Goal: Complete application form

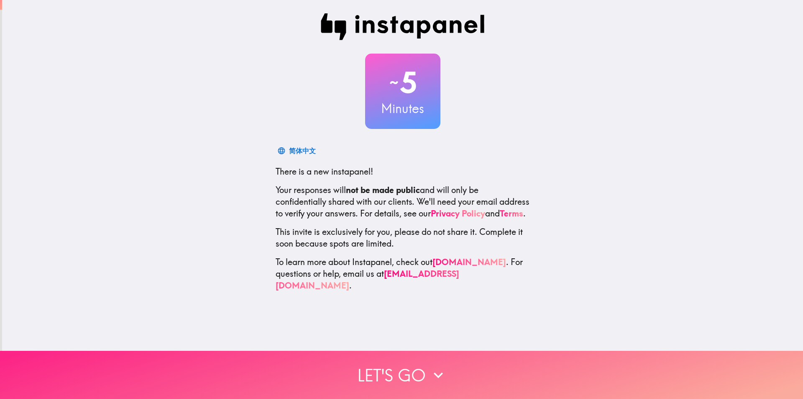
click at [389, 367] on button "Let's go" at bounding box center [401, 375] width 803 height 48
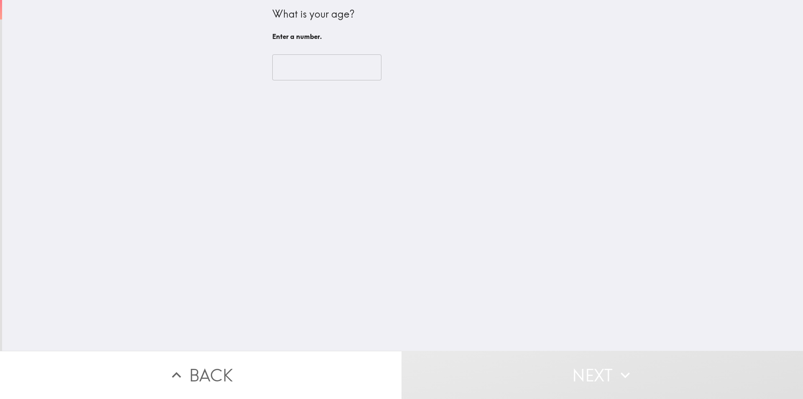
click at [287, 62] on input "number" at bounding box center [326, 67] width 109 height 26
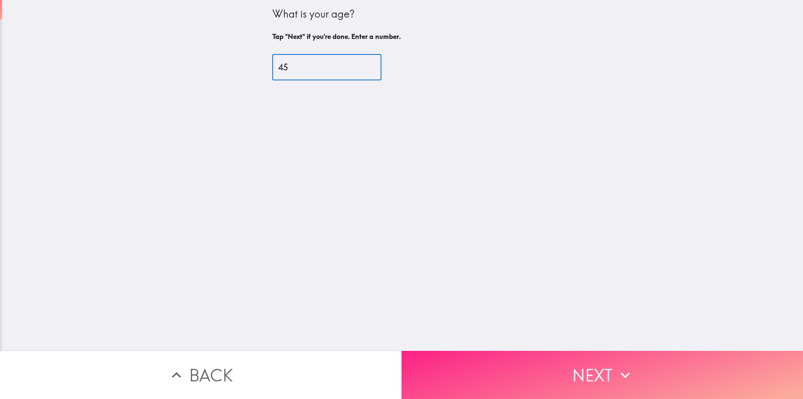
type input "45"
click at [400, 365] on button "Next" at bounding box center [603, 375] width 402 height 48
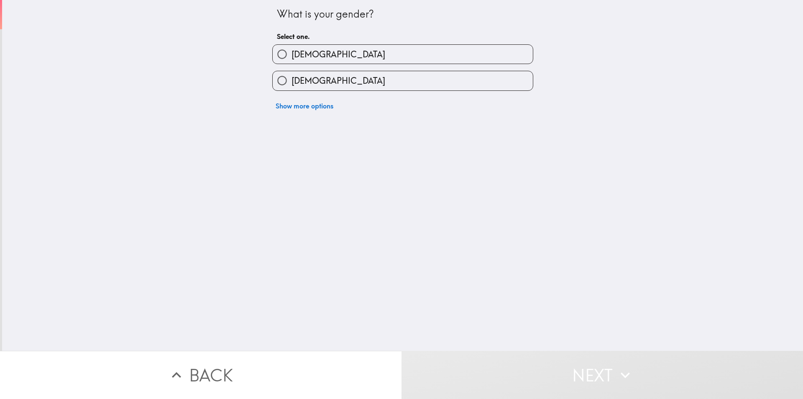
click at [320, 48] on label "[DEMOGRAPHIC_DATA]" at bounding box center [403, 54] width 260 height 19
click at [292, 48] on input "[DEMOGRAPHIC_DATA]" at bounding box center [282, 54] width 19 height 19
radio input "true"
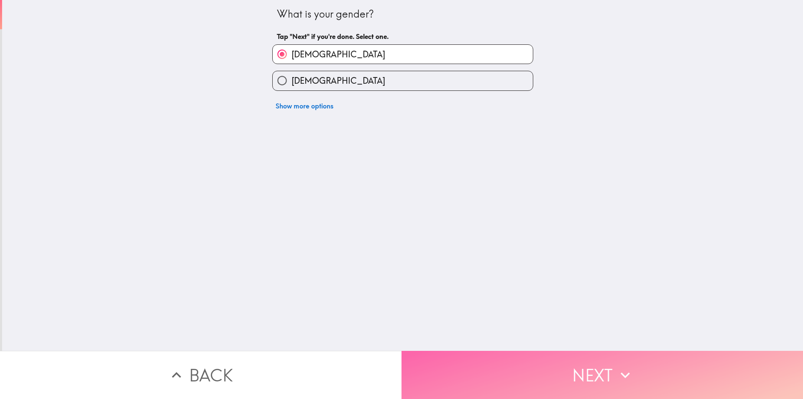
click at [400, 363] on button "Next" at bounding box center [603, 375] width 402 height 48
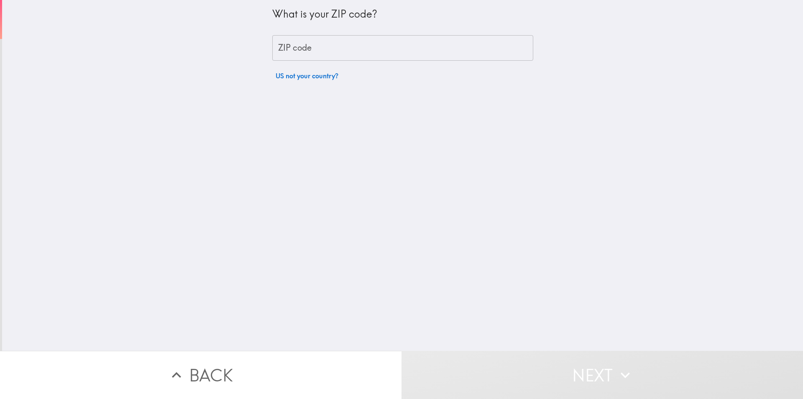
click at [305, 46] on input "ZIP code" at bounding box center [402, 48] width 261 height 26
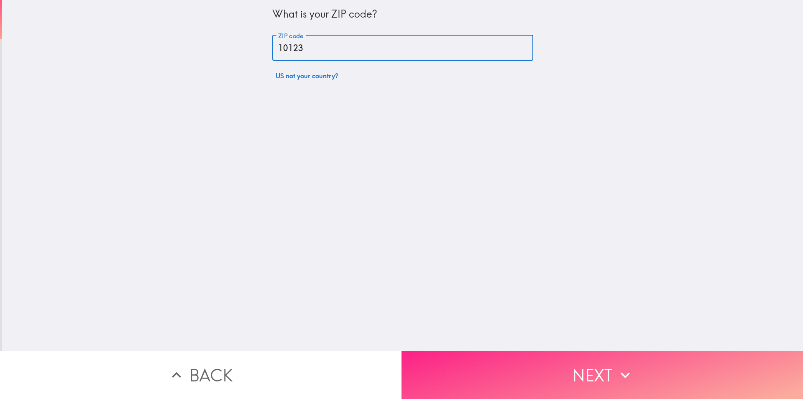
type input "10123"
click at [400, 361] on button "Next" at bounding box center [603, 375] width 402 height 48
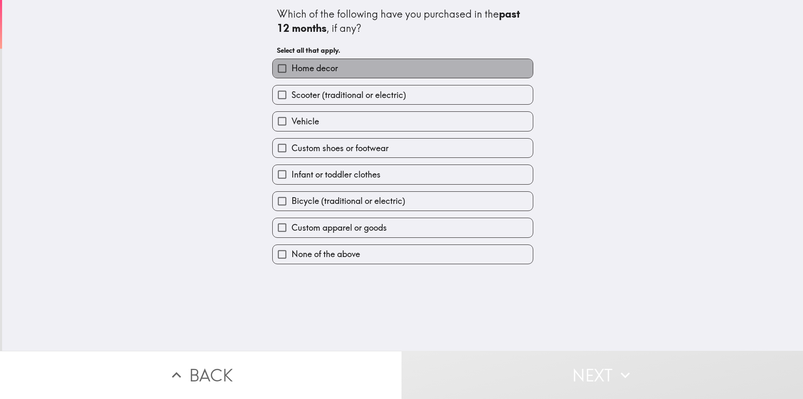
click at [292, 72] on span "Home decor" at bounding box center [315, 68] width 46 height 12
click at [287, 72] on input "Home decor" at bounding box center [282, 68] width 19 height 19
checkbox input "true"
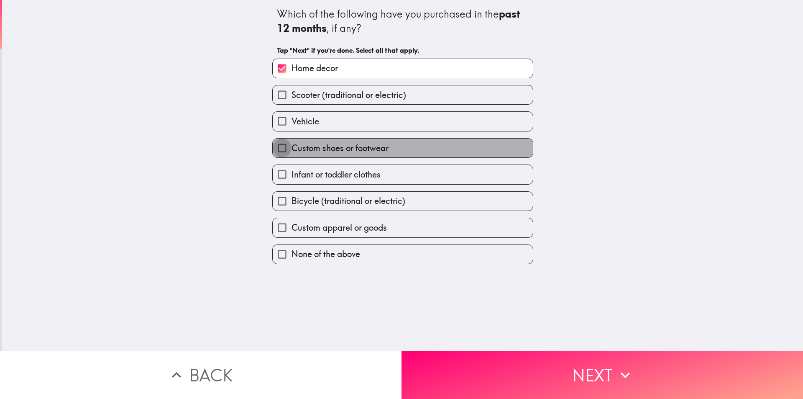
click at [282, 148] on input "Custom shoes or footwear" at bounding box center [282, 147] width 19 height 19
checkbox input "true"
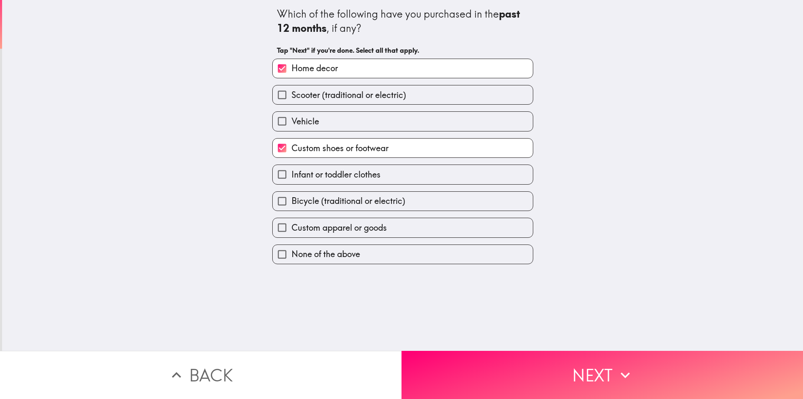
click at [282, 172] on input "Infant or toddler clothes" at bounding box center [282, 174] width 19 height 19
checkbox input "true"
click at [282, 227] on input "Custom apparel or goods" at bounding box center [282, 227] width 19 height 19
checkbox input "true"
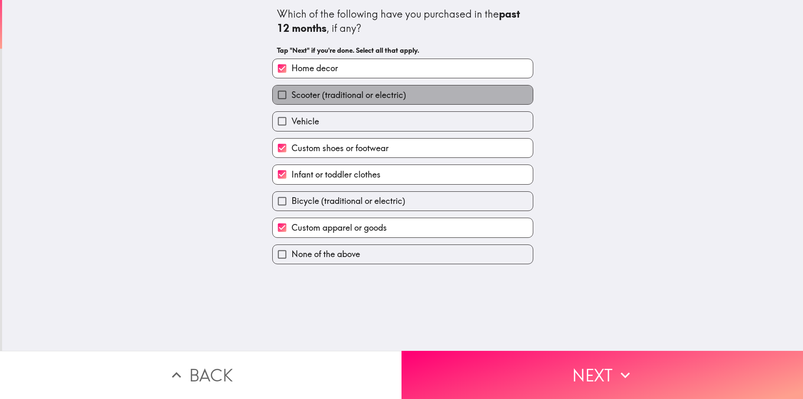
click at [339, 96] on span "Scooter (traditional or electric)" at bounding box center [349, 95] width 115 height 12
click at [292, 96] on input "Scooter (traditional or electric)" at bounding box center [282, 94] width 19 height 19
checkbox input "true"
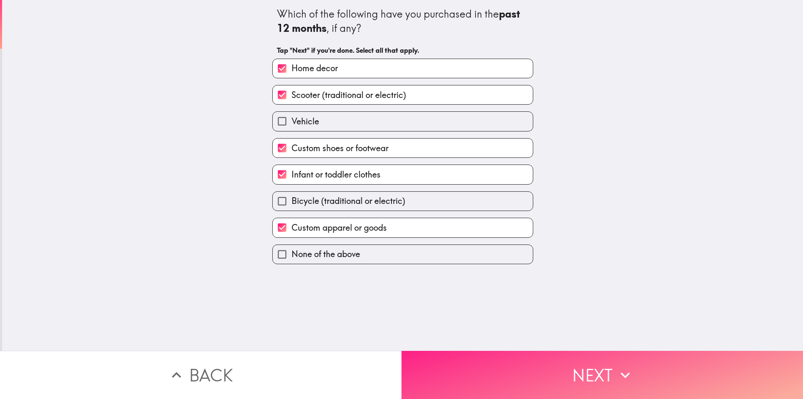
click at [400, 360] on button "Next" at bounding box center [603, 375] width 402 height 48
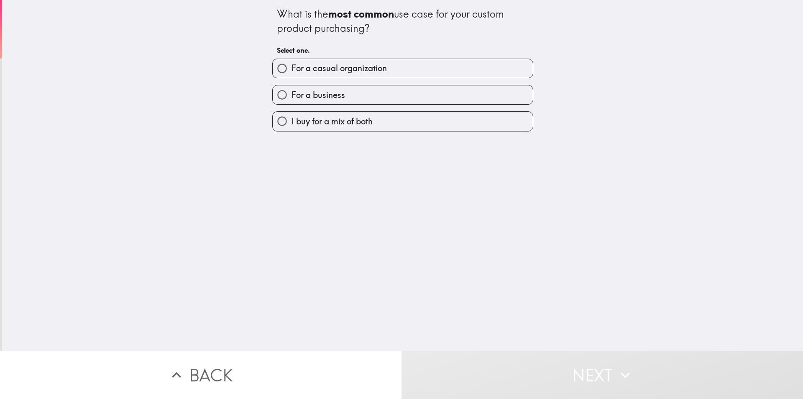
click at [306, 126] on span "I buy for a mix of both" at bounding box center [332, 121] width 81 height 12
click at [292, 126] on input "I buy for a mix of both" at bounding box center [282, 121] width 19 height 19
radio input "true"
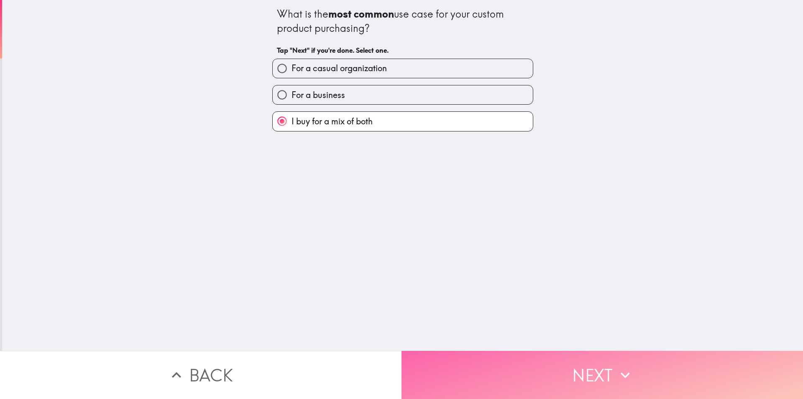
click at [400, 373] on button "Next" at bounding box center [603, 375] width 402 height 48
